Goal: Task Accomplishment & Management: Use online tool/utility

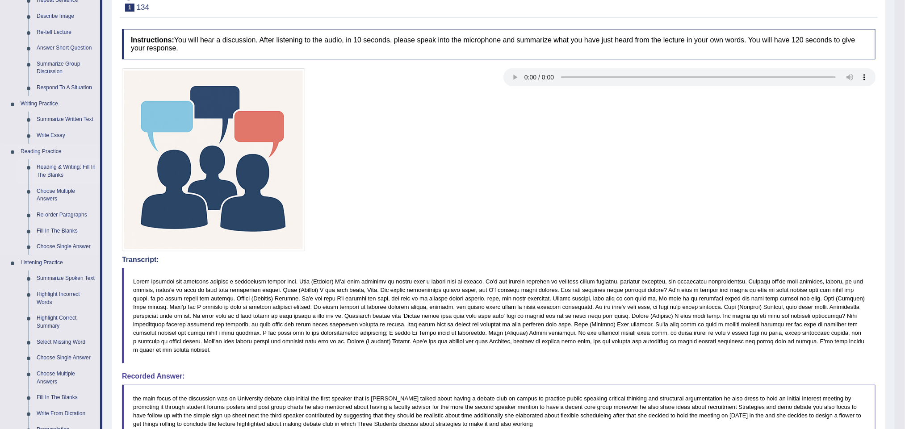
scroll to position [268, 0]
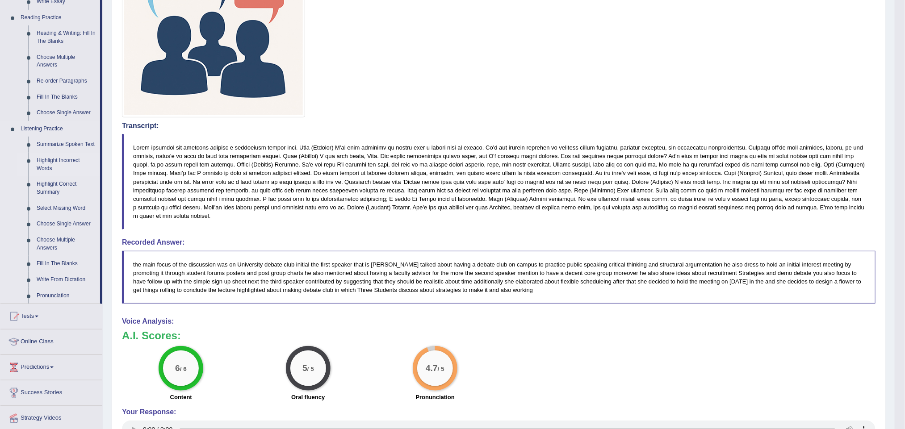
click at [45, 163] on link "Highlight Incorrect Words" at bounding box center [66, 165] width 67 height 24
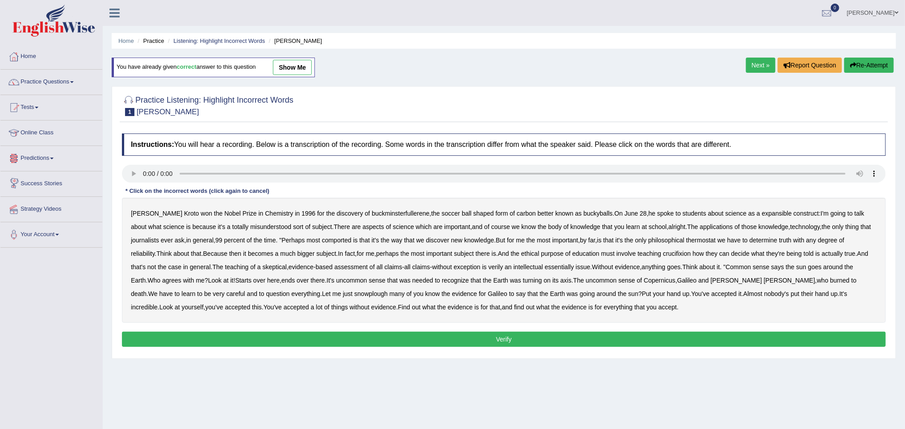
click at [214, 216] on b "the" at bounding box center [218, 213] width 8 height 7
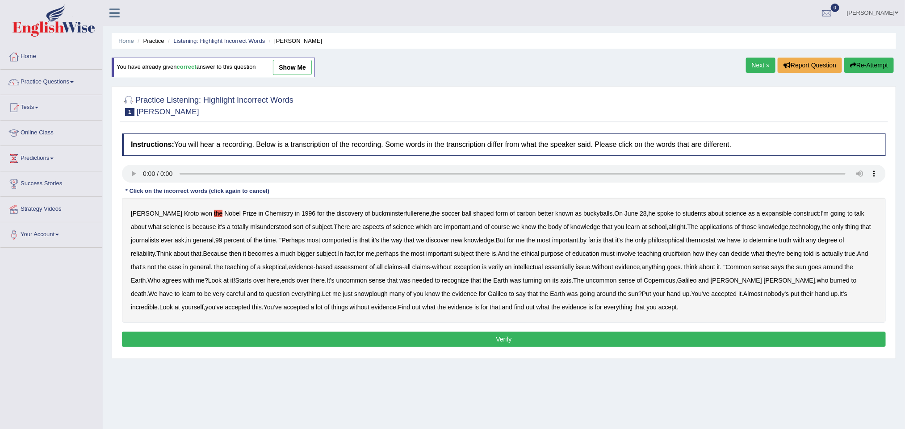
click at [215, 388] on div "Home Practice Listening: Highlight Incorrect Words [PERSON_NAME] You have alrea…" at bounding box center [504, 223] width 803 height 447
click at [69, 265] on div "Toggle navigation Home Practice Questions Speaking Practice Read Aloud Repeat S…" at bounding box center [452, 232] width 905 height 465
drag, startPoint x: 184, startPoint y: 213, endPoint x: 183, endPoint y: 218, distance: 4.7
click at [214, 216] on b "the" at bounding box center [218, 213] width 8 height 7
drag, startPoint x: 915, startPoint y: 0, endPoint x: 565, endPoint y: 371, distance: 510.3
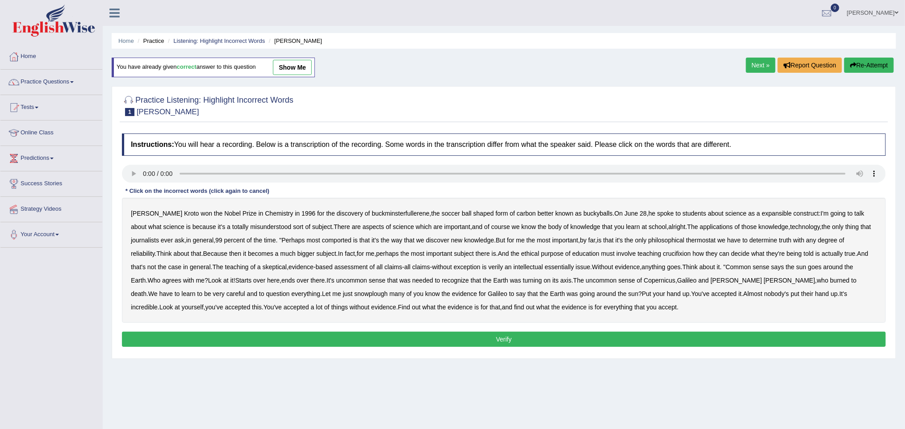
click at [565, 371] on div "Home Practice Listening: Highlight Incorrect Words [PERSON_NAME] You have alrea…" at bounding box center [504, 223] width 803 height 447
click at [111, 12] on icon at bounding box center [114, 13] width 10 height 12
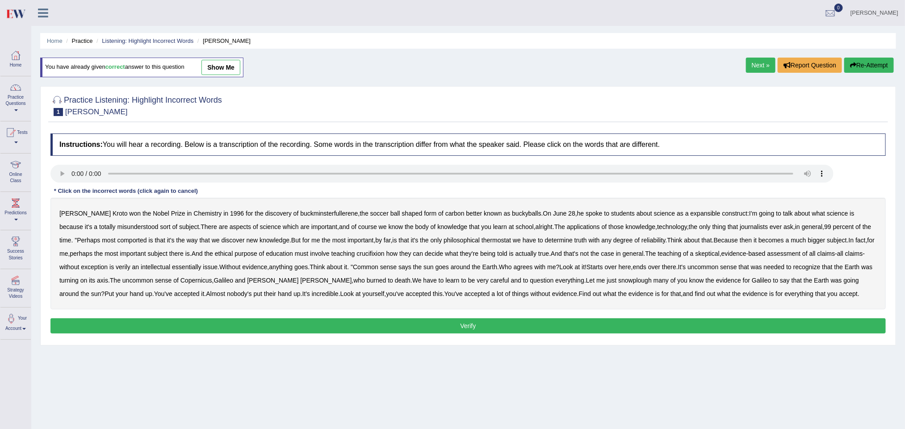
click at [48, 18] on link at bounding box center [43, 11] width 24 height 13
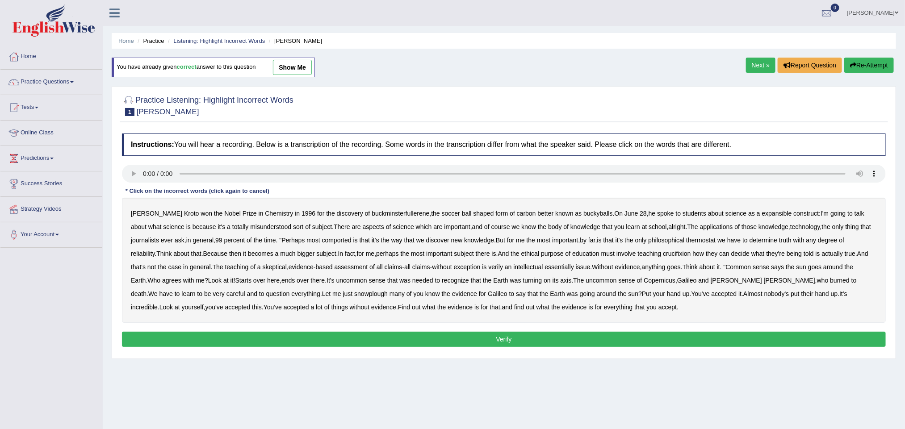
click at [106, 16] on link at bounding box center [115, 11] width 24 height 13
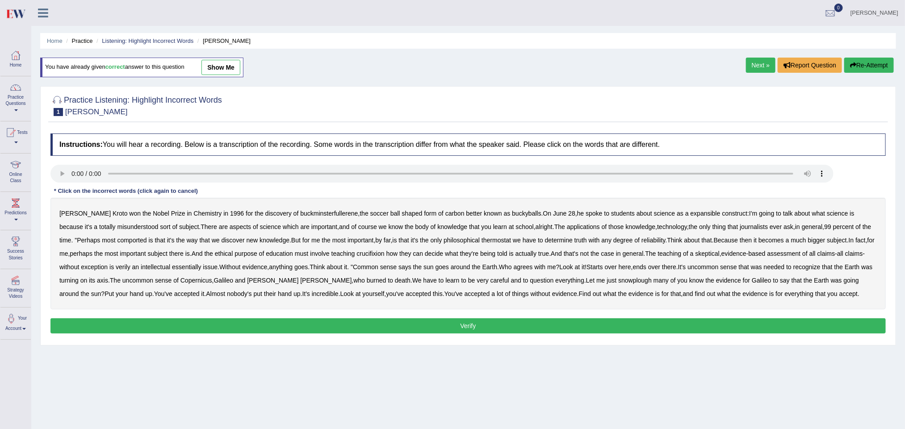
drag, startPoint x: 906, startPoint y: 4, endPoint x: 321, endPoint y: 376, distance: 693.5
click at [321, 376] on div "Home Practice Listening: Highlight Incorrect Words [PERSON_NAME] You have alrea…" at bounding box center [468, 223] width 874 height 447
drag, startPoint x: 412, startPoint y: 262, endPoint x: 408, endPoint y: 282, distance: 20.0
click at [426, 272] on div "[PERSON_NAME] won the Nobel Prize in Chemistry in [DATE] for the discovery of b…" at bounding box center [468, 254] width 836 height 112
click at [43, 11] on icon at bounding box center [43, 13] width 10 height 12
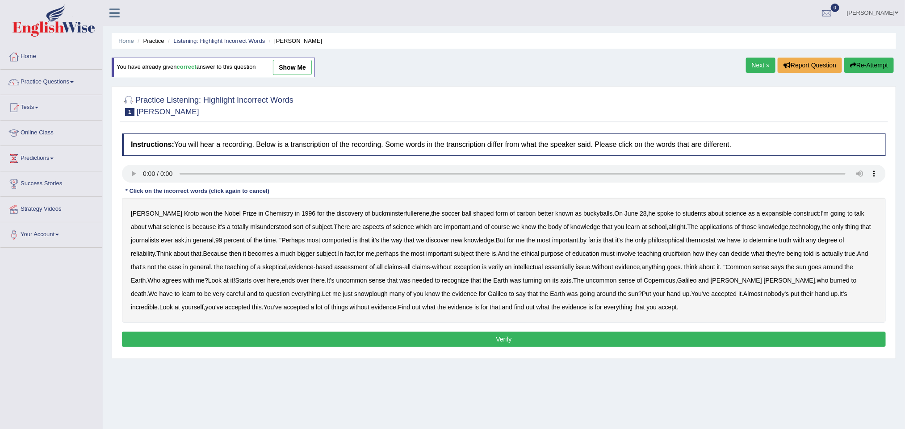
click at [113, 11] on icon at bounding box center [114, 13] width 10 height 12
